Goal: Task Accomplishment & Management: Complete application form

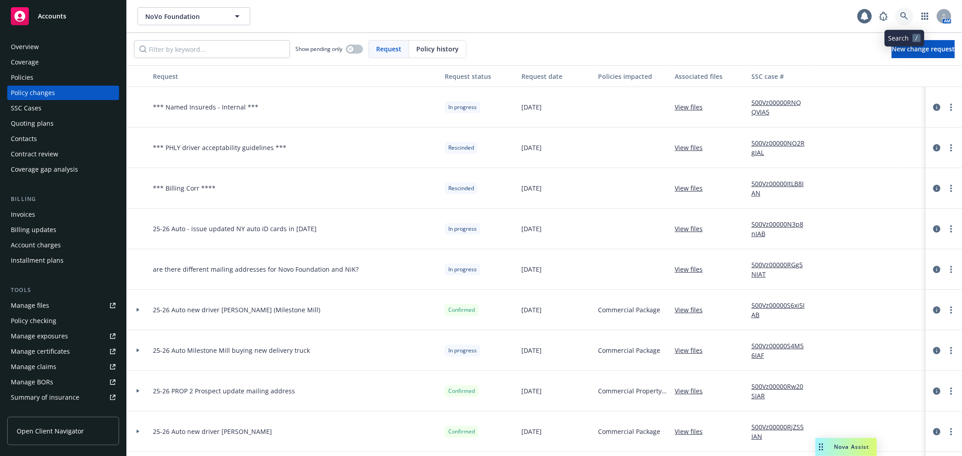
click at [903, 16] on icon at bounding box center [904, 16] width 8 height 8
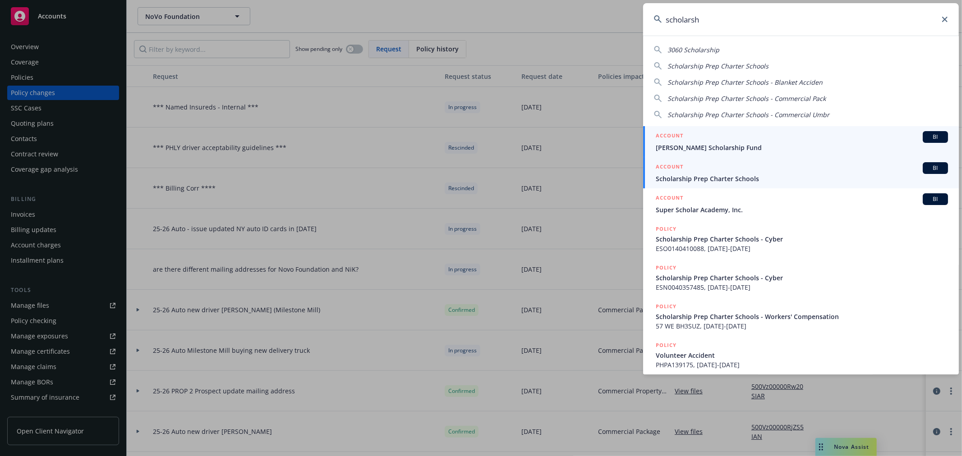
type input "scholarsh"
click at [738, 172] on div "ACCOUNT BI" at bounding box center [801, 168] width 292 height 12
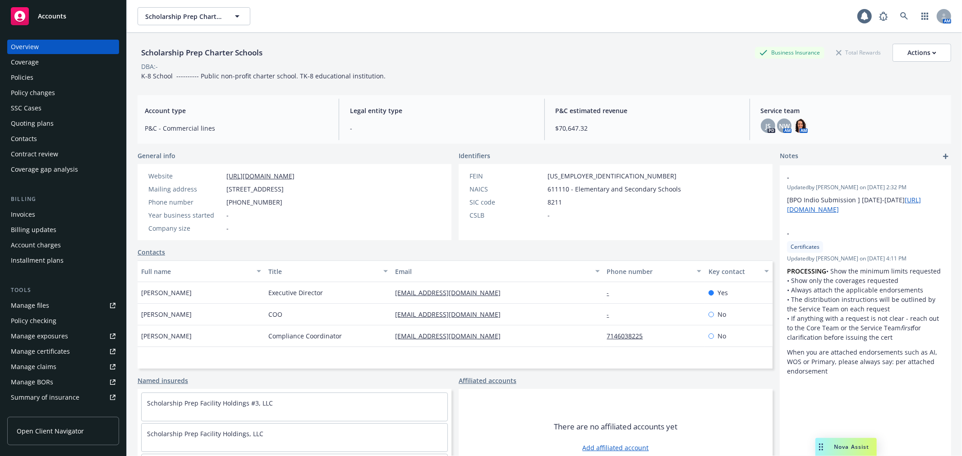
click at [46, 301] on div "Manage files" at bounding box center [30, 305] width 38 height 14
click at [46, 353] on div "Manage certificates" at bounding box center [40, 351] width 59 height 14
click at [63, 95] on div "Policy changes" at bounding box center [63, 93] width 105 height 14
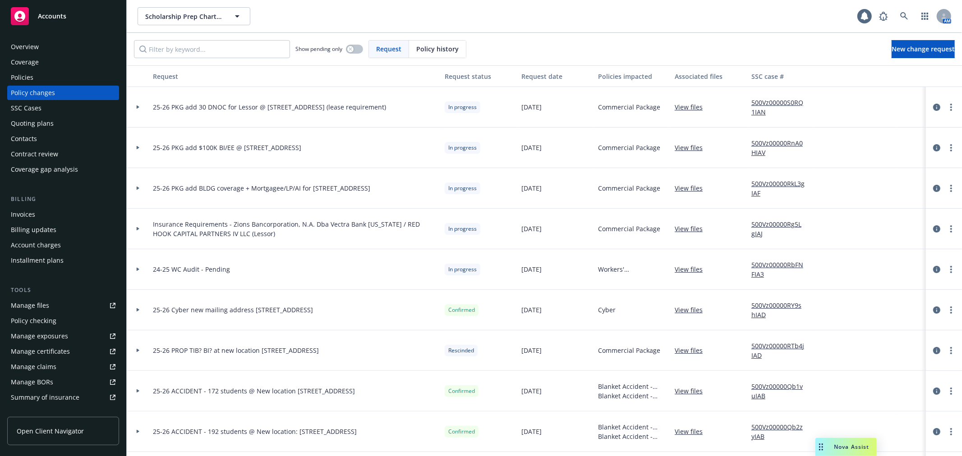
click at [137, 107] on icon at bounding box center [138, 107] width 3 height 4
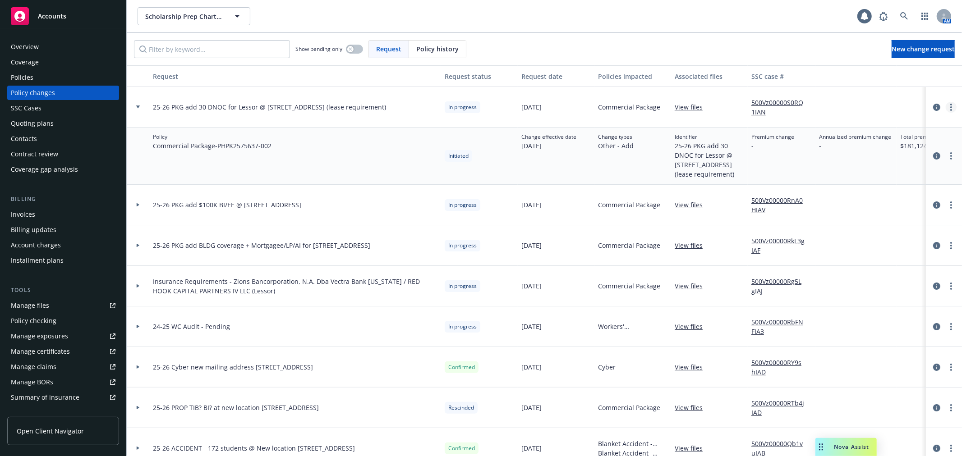
click at [945, 106] on link "more" at bounding box center [950, 107] width 11 height 11
click at [916, 173] on link "Resume workflow" at bounding box center [870, 180] width 155 height 18
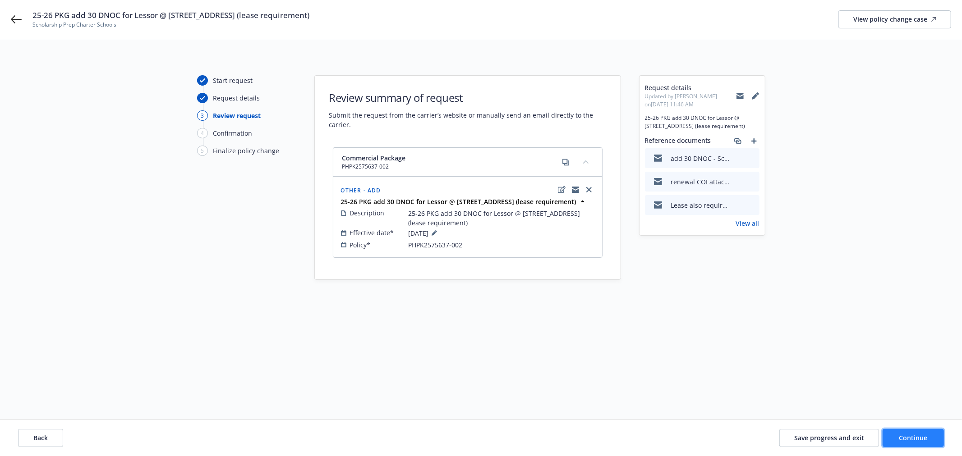
click at [918, 435] on span "Continue" at bounding box center [913, 438] width 28 height 9
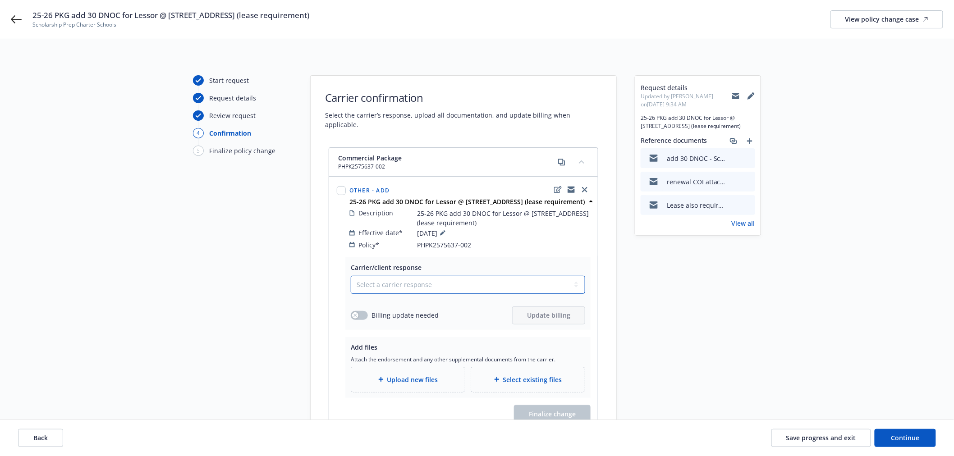
click at [481, 287] on select "Select a carrier response Accepted Accepted with revision No endorsement needed…" at bounding box center [468, 285] width 234 height 18
select select "ACCEPTED"
click at [351, 277] on select "Select a carrier response Accepted Accepted with revision No endorsement needed…" at bounding box center [468, 285] width 234 height 18
click at [436, 384] on span "Upload new files" at bounding box center [412, 379] width 51 height 9
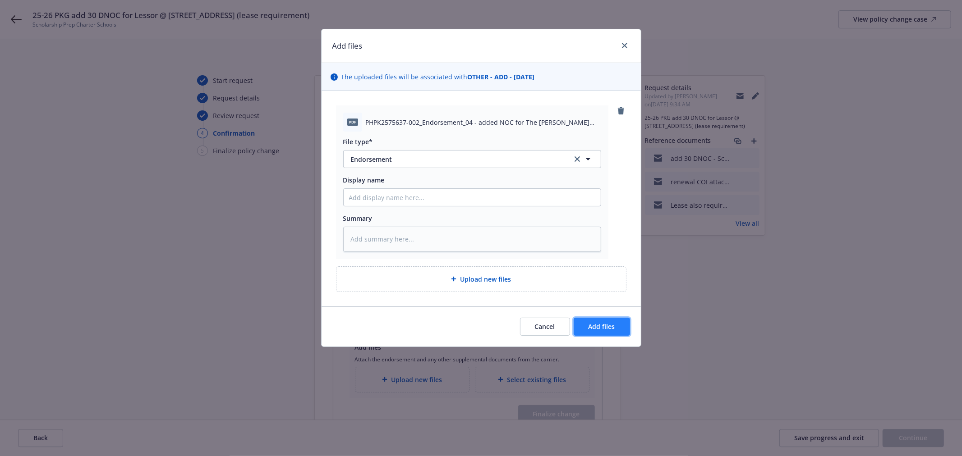
click at [598, 326] on span "Add files" at bounding box center [601, 326] width 27 height 9
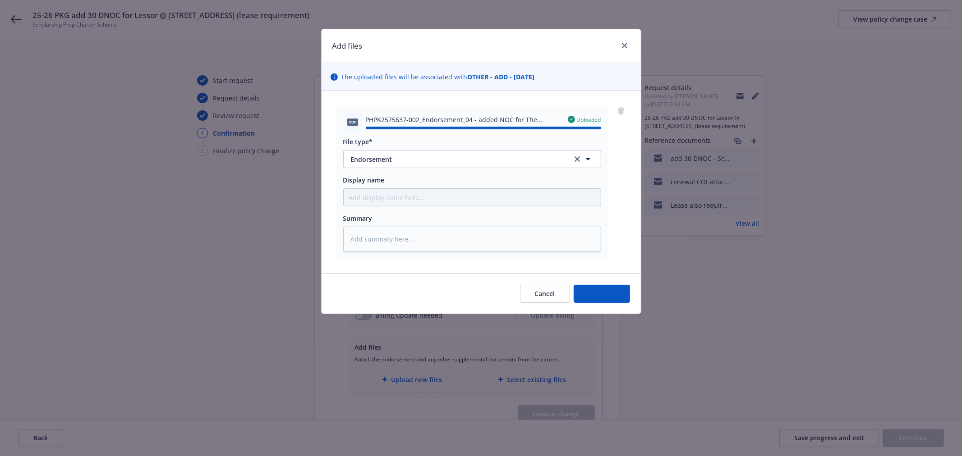
type textarea "x"
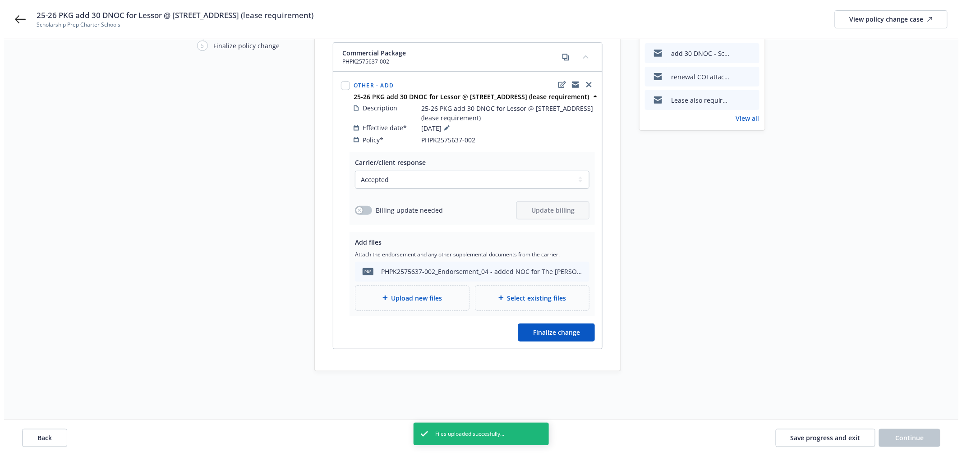
scroll to position [115, 0]
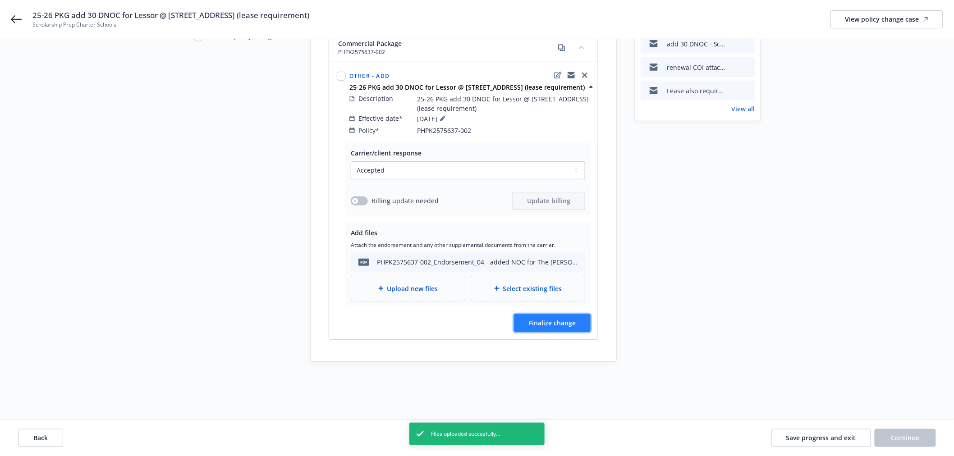
click at [568, 325] on span "Finalize change" at bounding box center [552, 323] width 47 height 9
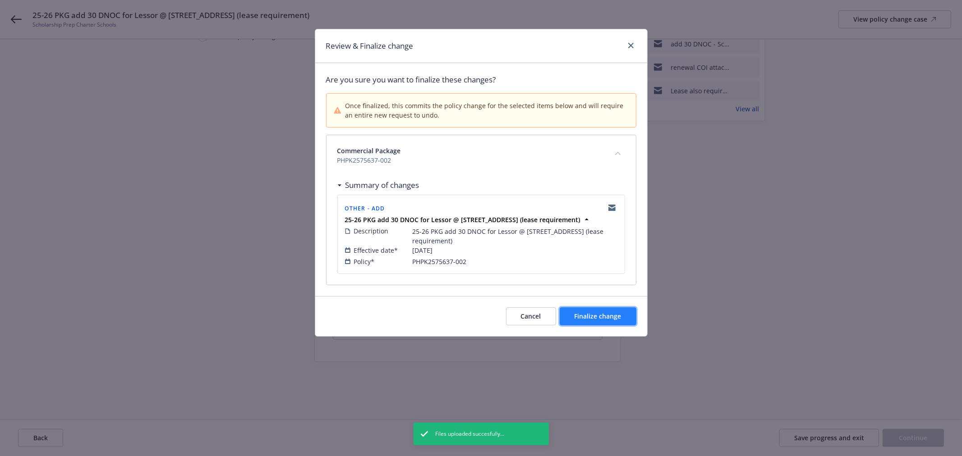
click at [592, 321] on span "Finalize change" at bounding box center [597, 316] width 47 height 9
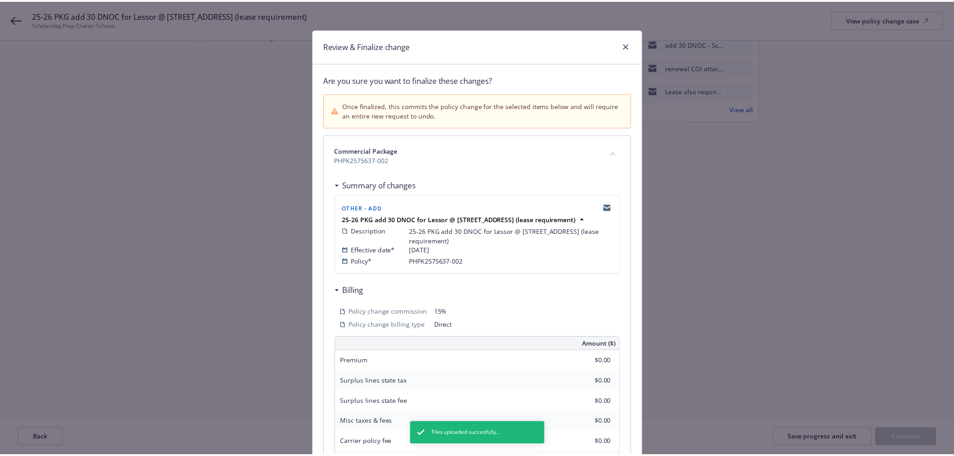
scroll to position [115, 0]
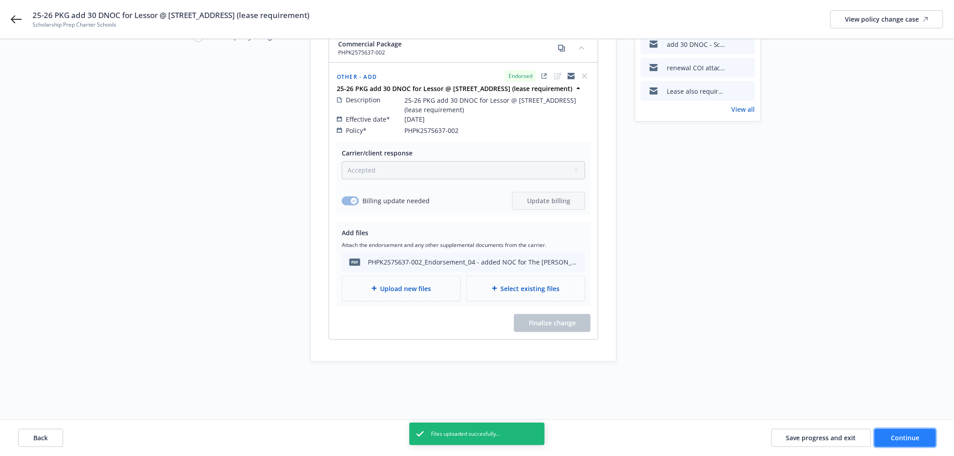
click at [919, 440] on span "Continue" at bounding box center [905, 438] width 28 height 9
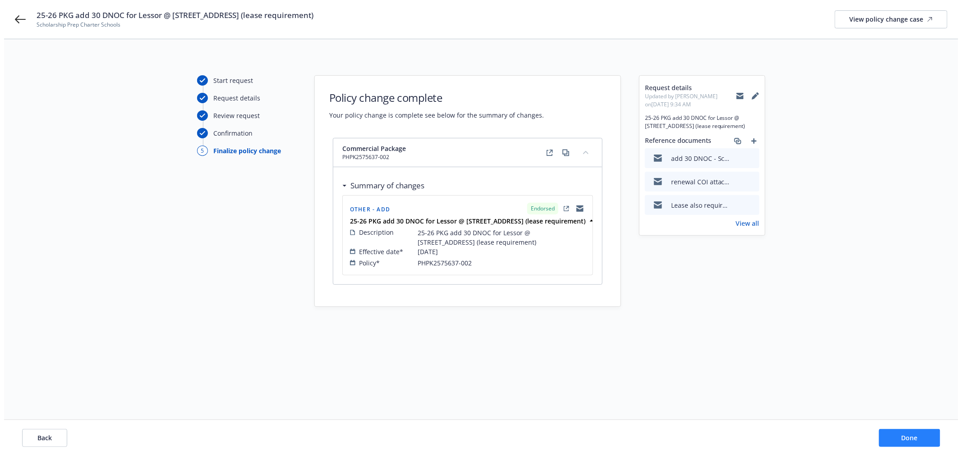
scroll to position [0, 0]
click at [919, 440] on span "Done" at bounding box center [913, 438] width 16 height 9
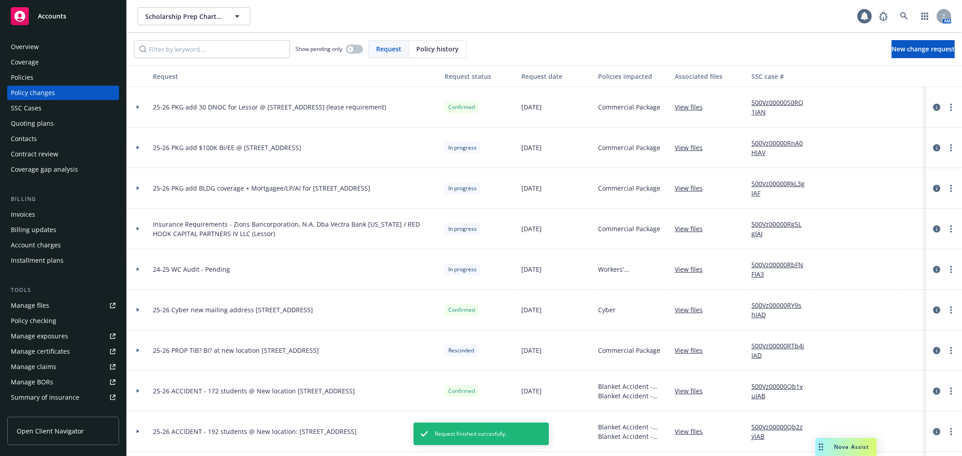
click at [136, 107] on icon at bounding box center [138, 106] width 4 height 3
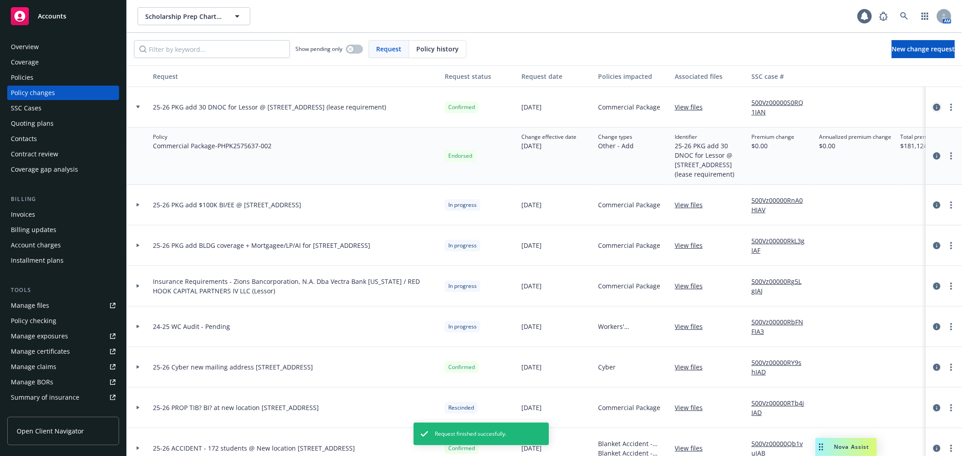
click at [933, 108] on icon "circleInformation" at bounding box center [936, 107] width 7 height 7
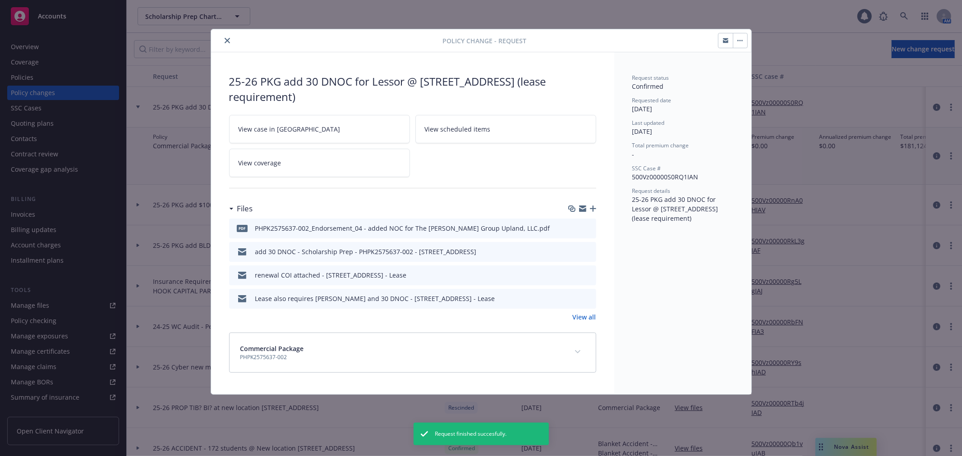
click at [588, 248] on icon "preview file" at bounding box center [587, 251] width 8 height 6
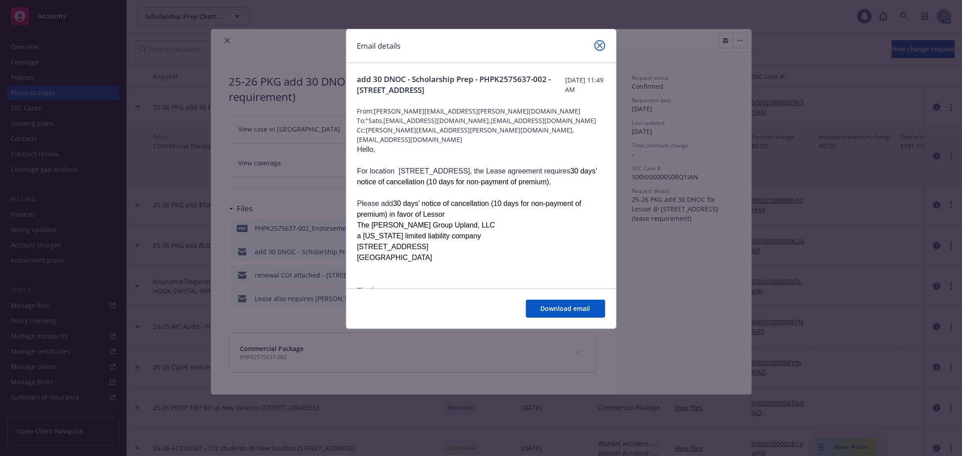
click at [598, 42] on link "close" at bounding box center [599, 45] width 11 height 11
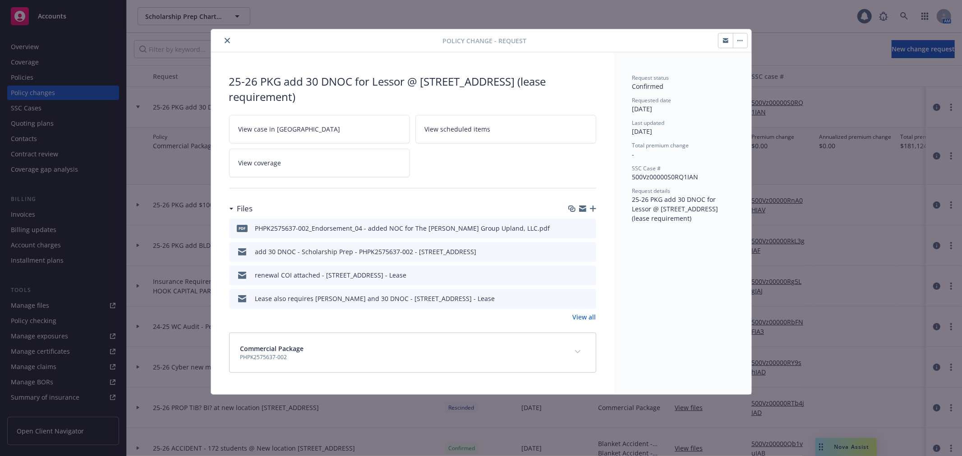
click at [227, 41] on icon "close" at bounding box center [227, 40] width 5 height 5
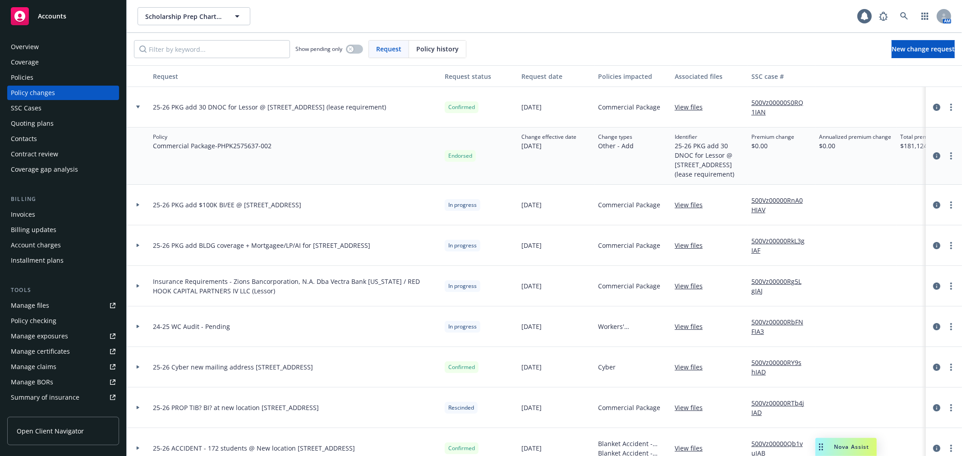
click at [67, 75] on div "Policies" at bounding box center [63, 77] width 105 height 14
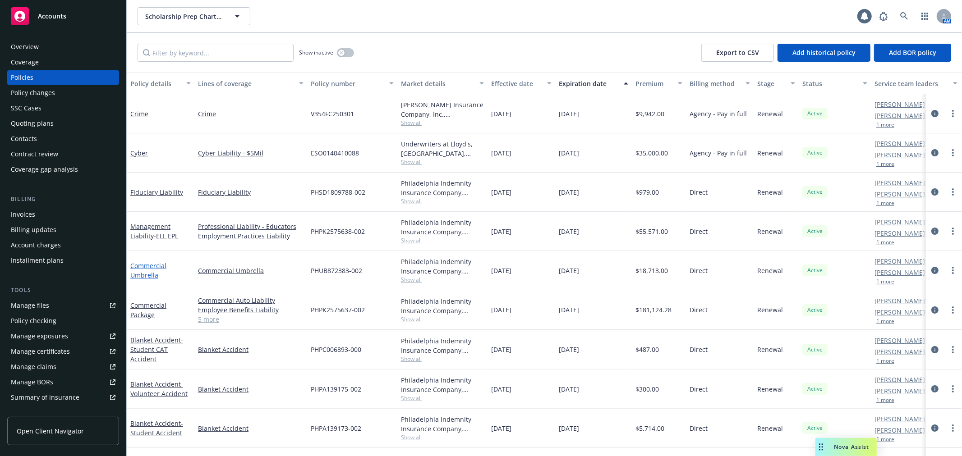
click at [142, 266] on link "Commercial Umbrella" at bounding box center [148, 270] width 36 height 18
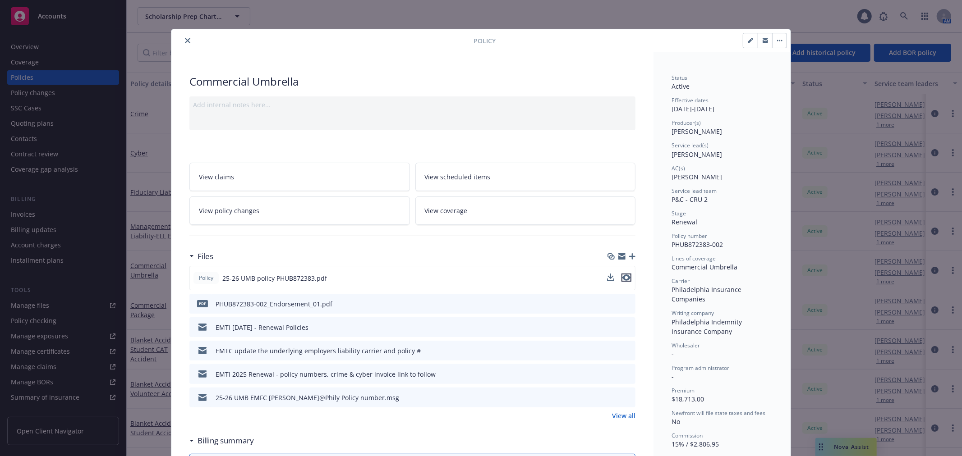
click at [622, 278] on icon "preview file" at bounding box center [626, 278] width 8 height 6
click at [273, 228] on div at bounding box center [412, 236] width 446 height 22
click at [275, 206] on link "View policy changes" at bounding box center [299, 211] width 220 height 28
